Goal: Check status: Check status

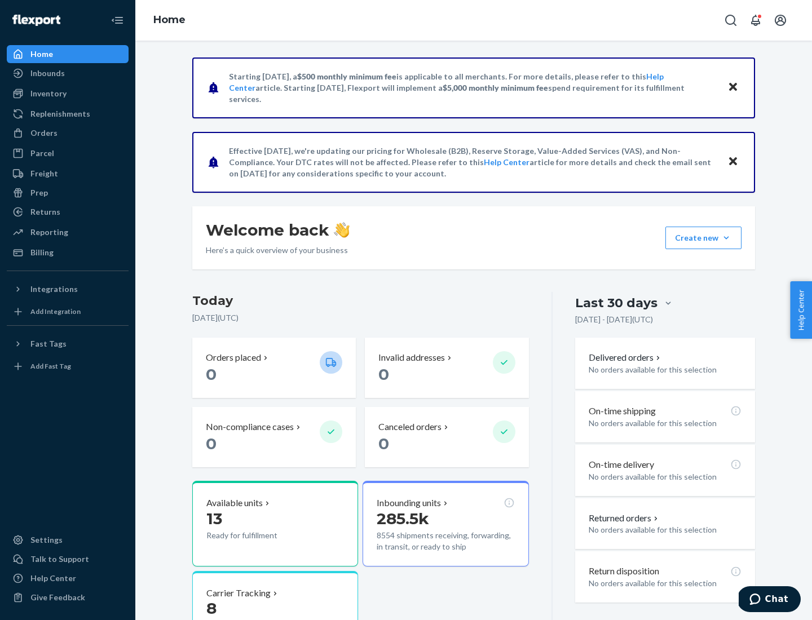
click at [726, 238] on button "Create new Create new inbound Create new order Create new product" at bounding box center [703, 238] width 76 height 23
click at [47, 73] on div "Inbounds" at bounding box center [47, 73] width 34 height 11
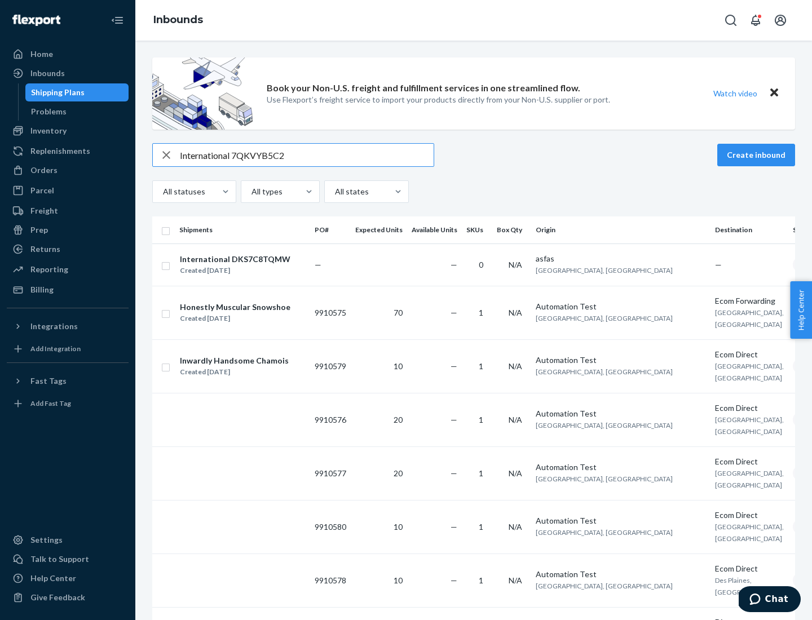
type input "International 7QKVYB5C29"
click at [250, 265] on div "Created [DATE]" at bounding box center [235, 270] width 110 height 11
